Goal: Task Accomplishment & Management: Use online tool/utility

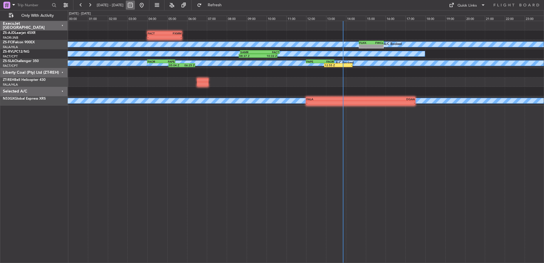
click at [135, 7] on button at bounding box center [130, 5] width 9 height 9
select select "10"
select select "2025"
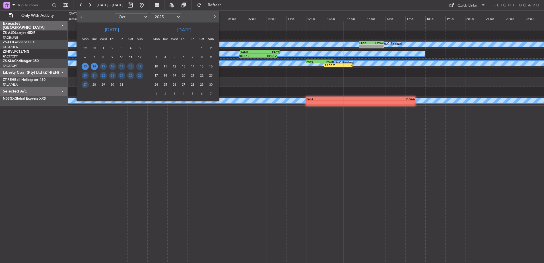
click at [95, 67] on span "14" at bounding box center [94, 66] width 7 height 7
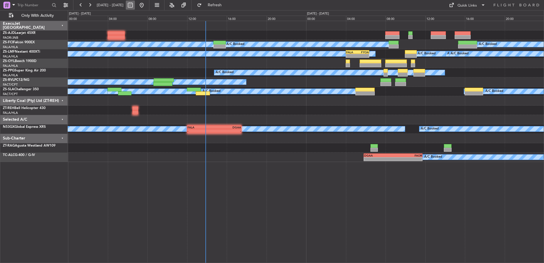
click at [135, 5] on button at bounding box center [130, 5] width 9 height 9
select select "10"
select select "2025"
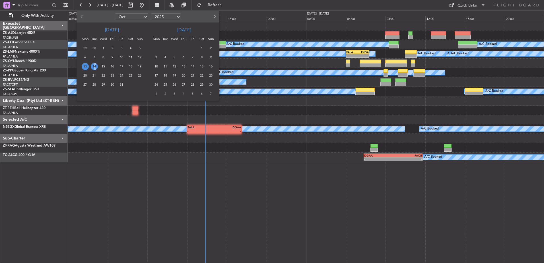
click at [94, 67] on span "14" at bounding box center [94, 66] width 7 height 7
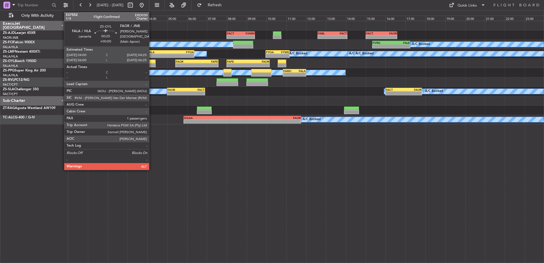
click at [152, 64] on div at bounding box center [151, 65] width 9 height 4
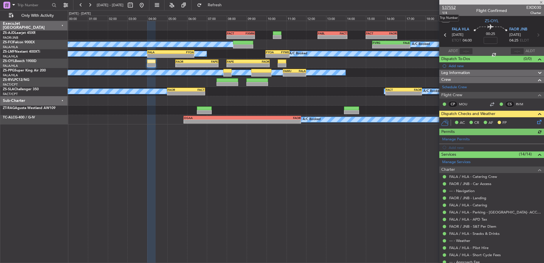
click at [452, 6] on span "537552" at bounding box center [449, 8] width 14 height 6
click at [135, 4] on button at bounding box center [130, 5] width 9 height 9
select select "10"
select select "2025"
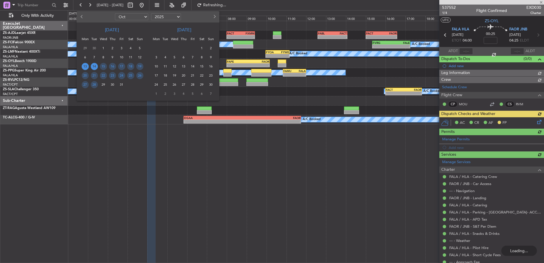
click at [85, 66] on span "13" at bounding box center [85, 66] width 7 height 7
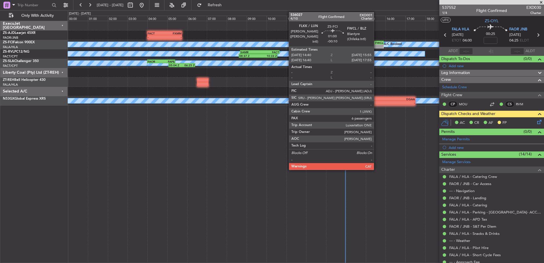
click at [376, 43] on div "FWCL" at bounding box center [377, 42] width 12 height 3
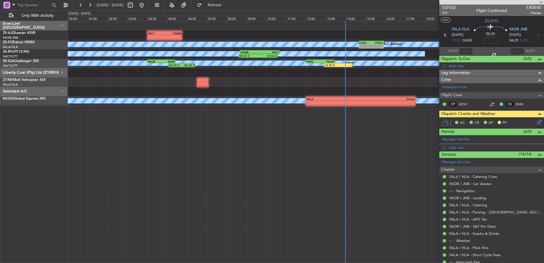
type input "-00:10"
type input "6"
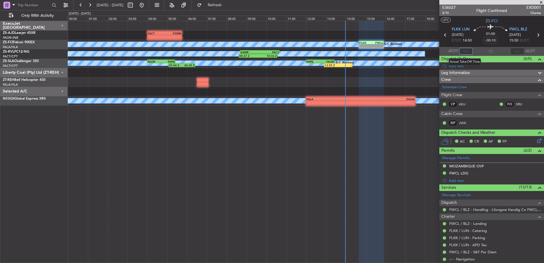
click at [465, 51] on input "text" at bounding box center [466, 51] width 14 height 7
type input "13:47"
